Goal: Task Accomplishment & Management: Manage account settings

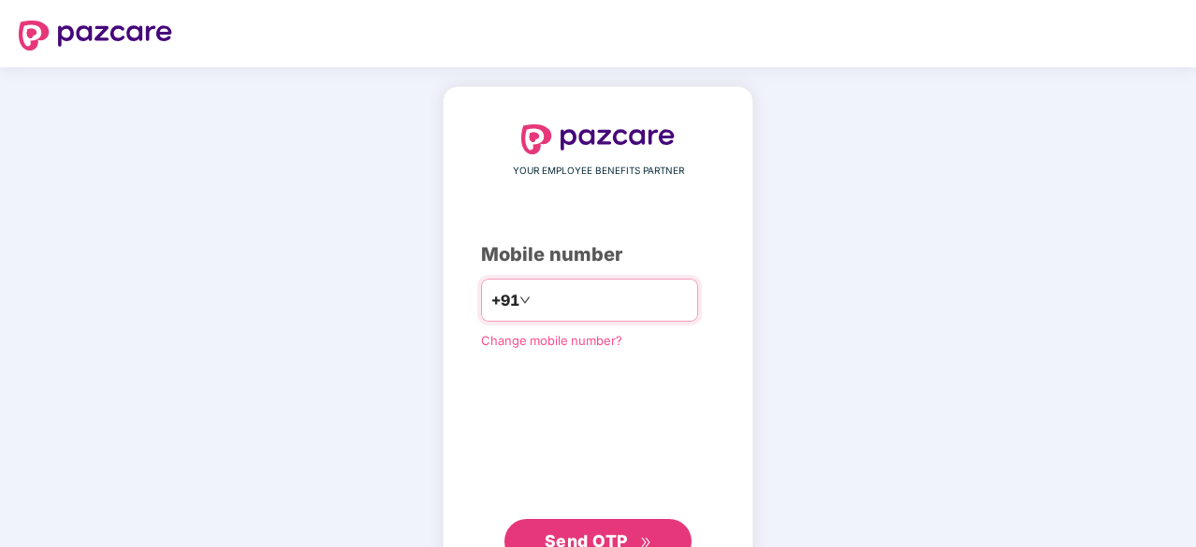
type input "*"
type input "**********"
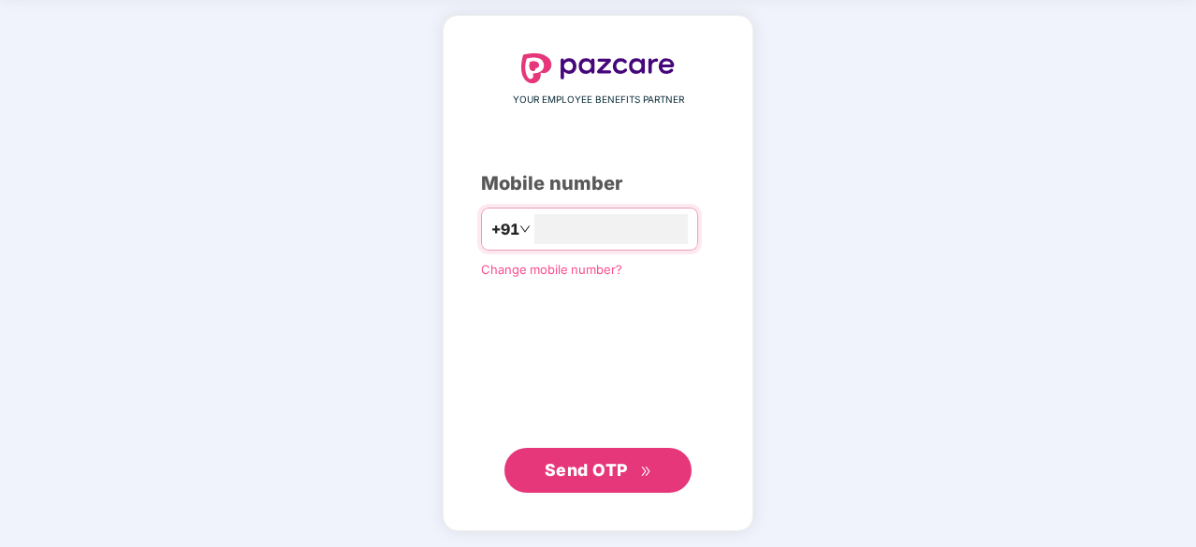
scroll to position [70, 0]
click at [594, 478] on span "Send OTP" at bounding box center [585, 469] width 83 height 20
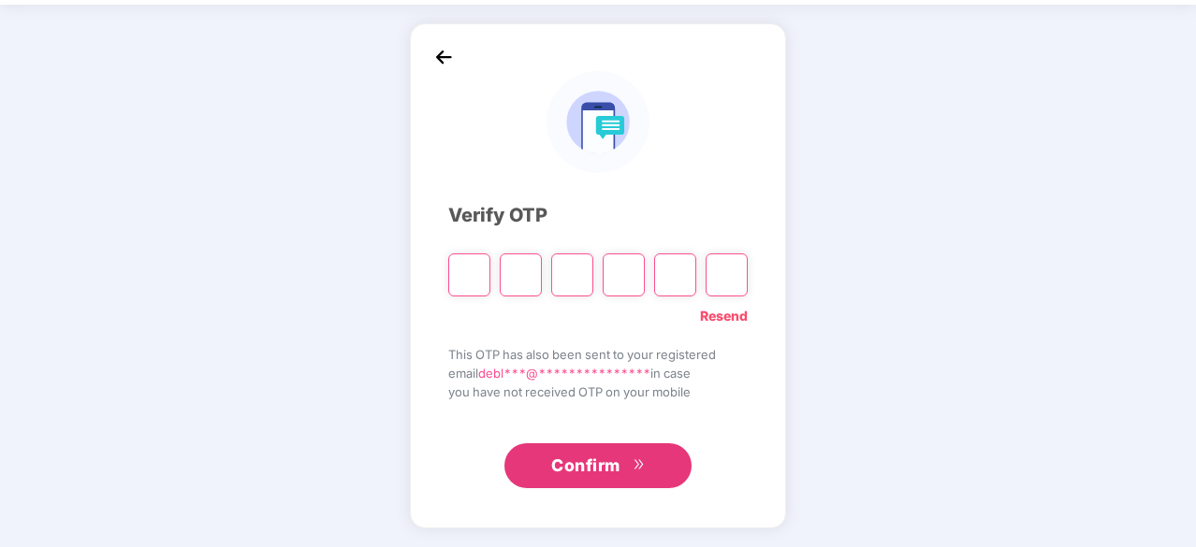
scroll to position [62, 0]
type input "*"
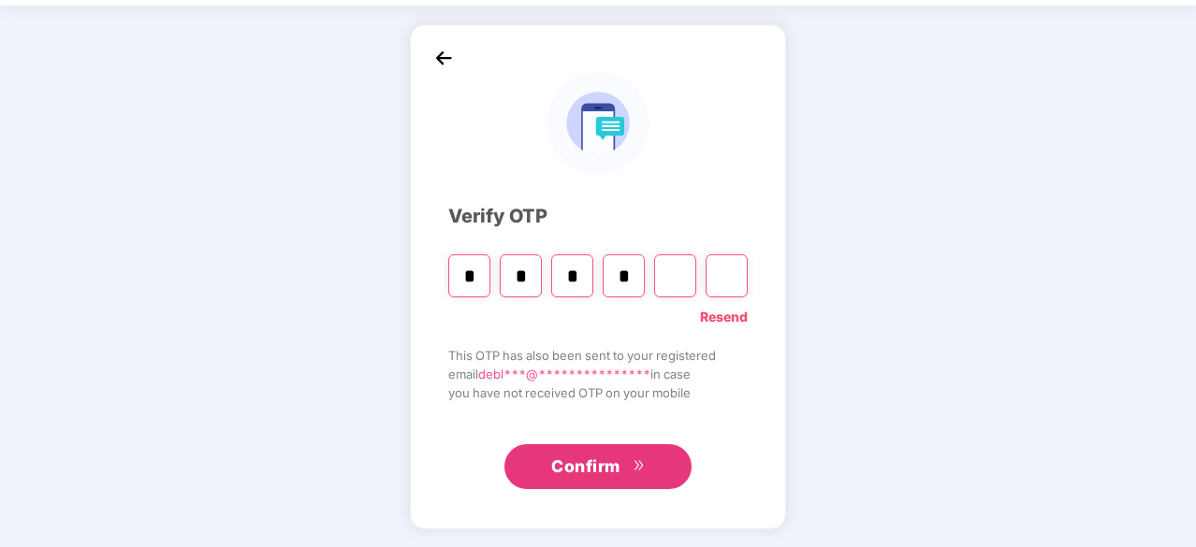
type input "*"
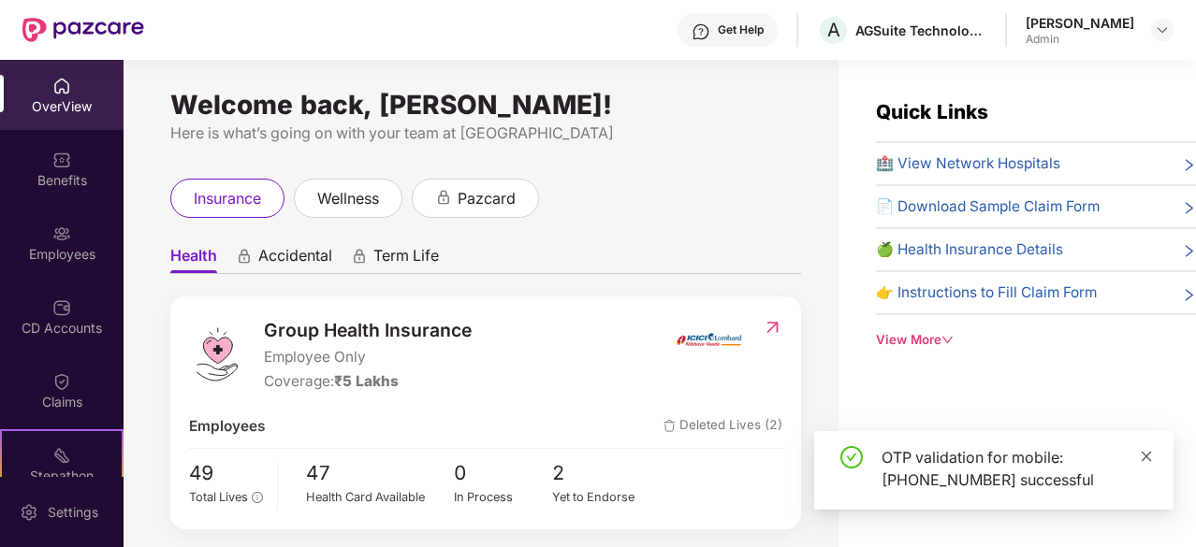
click at [1141, 453] on icon "close" at bounding box center [1145, 456] width 13 height 13
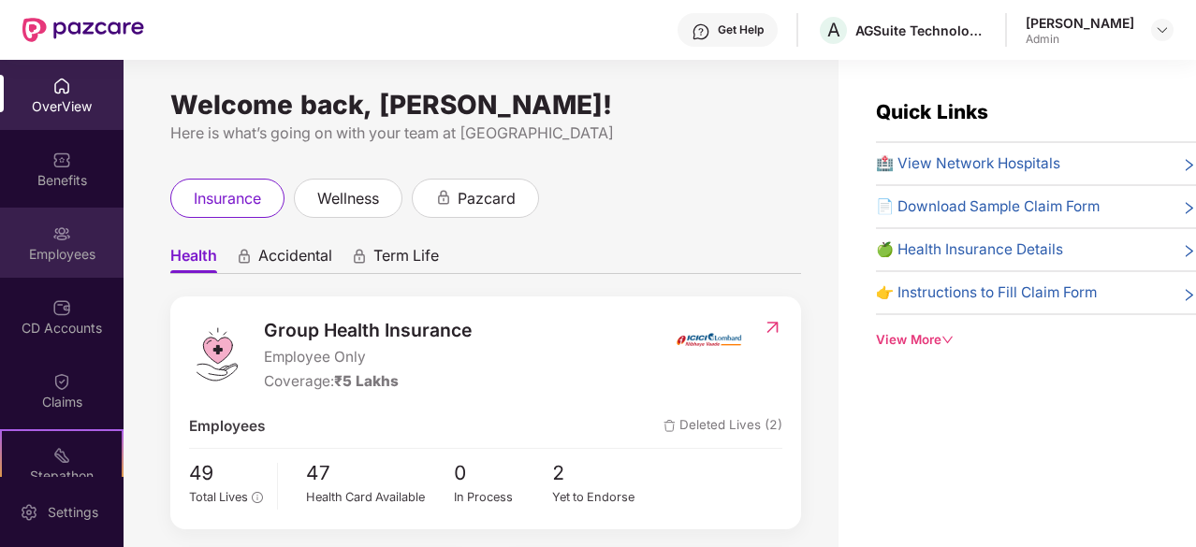
click at [87, 233] on div "Employees" at bounding box center [61, 243] width 123 height 70
